Goal: Book appointment/travel/reservation

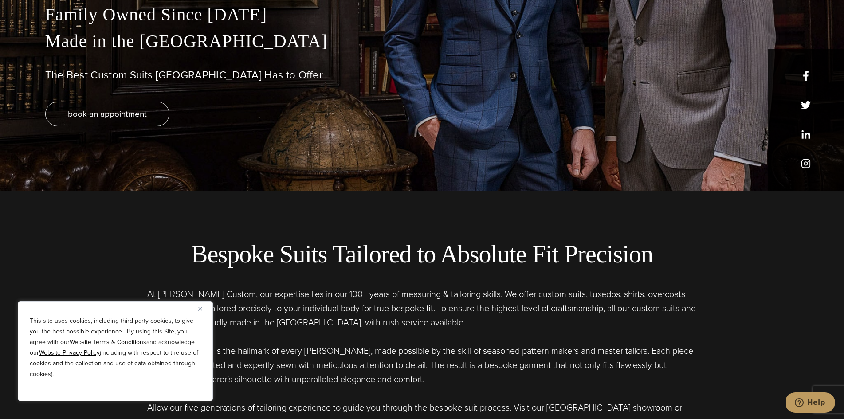
scroll to position [227, 0]
click at [92, 340] on u "Website Terms & Conditions" at bounding box center [108, 341] width 77 height 9
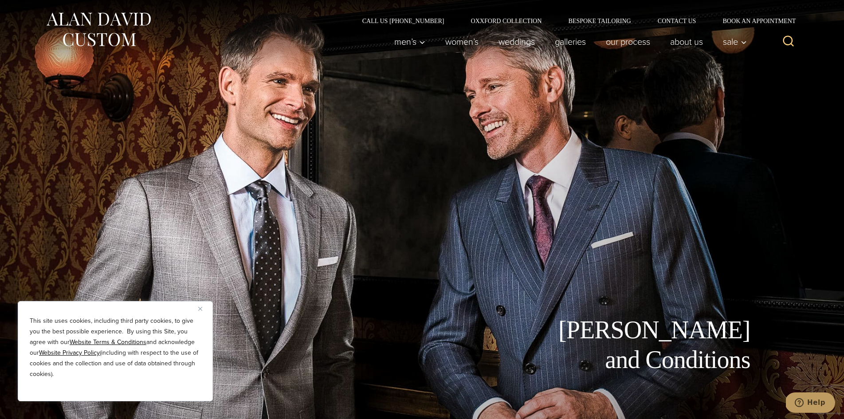
scroll to position [18, 0]
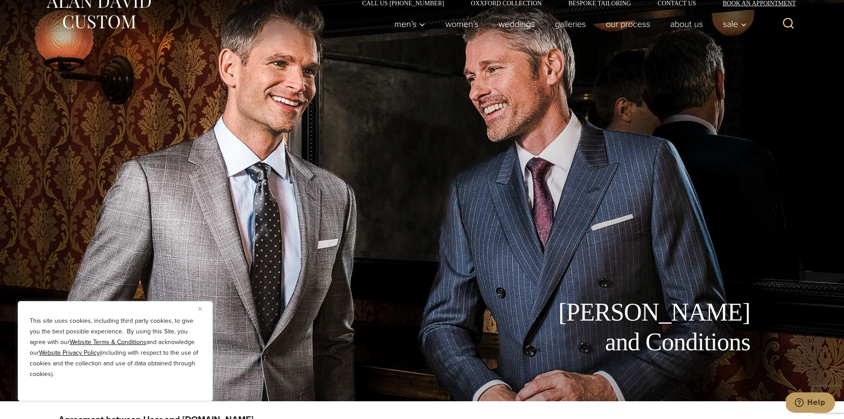
click at [718, 2] on link "Book an Appointment" at bounding box center [754, 3] width 90 height 6
